Goal: Task Accomplishment & Management: Use online tool/utility

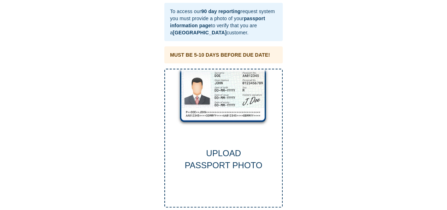
scroll to position [36, 0]
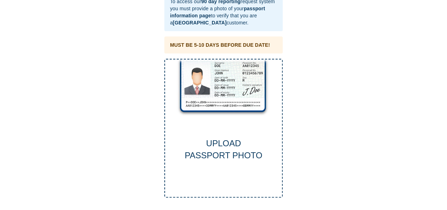
click at [220, 93] on div "UPLOAD PASSPORT PHOTO" at bounding box center [223, 128] width 118 height 139
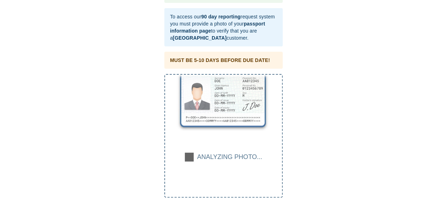
scroll to position [20, 0]
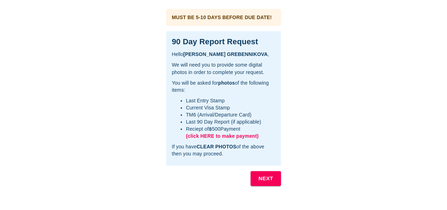
click at [238, 135] on span "(click HERE to make payment)" at bounding box center [222, 136] width 73 height 6
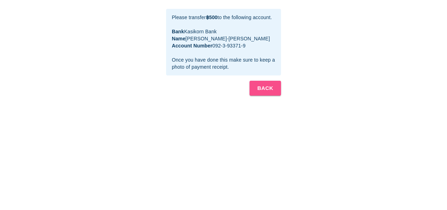
click at [265, 89] on b "BACK" at bounding box center [265, 87] width 16 height 9
